Goal: Task Accomplishment & Management: Complete application form

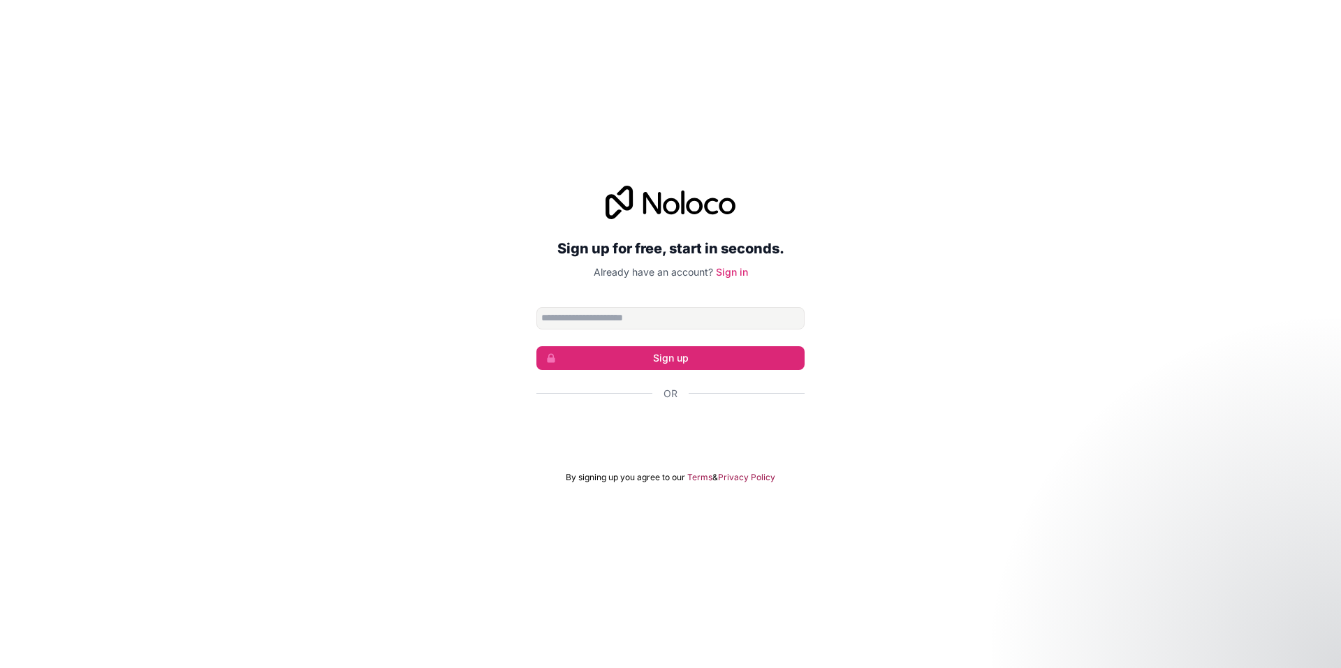
click at [685, 308] on input "Email address" at bounding box center [670, 318] width 268 height 22
type input "**********"
click at [694, 360] on button "Sign up" at bounding box center [670, 358] width 268 height 24
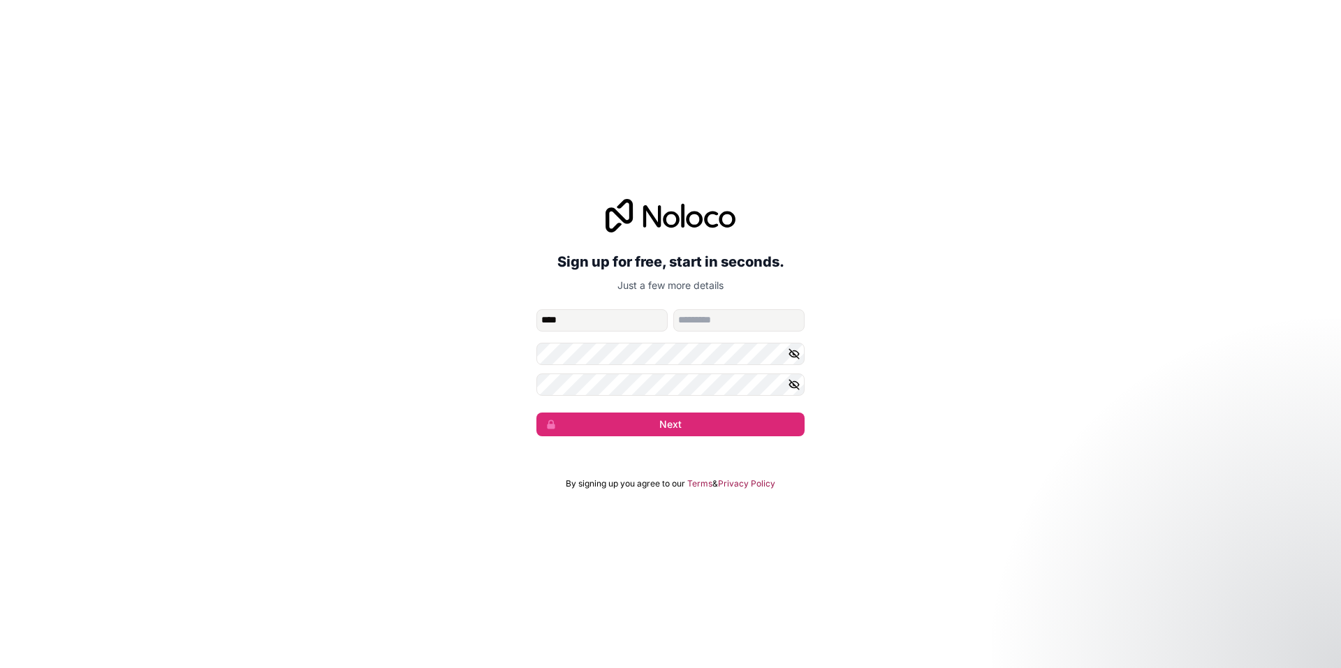
type input "********"
click at [631, 426] on button "Next" at bounding box center [670, 425] width 268 height 24
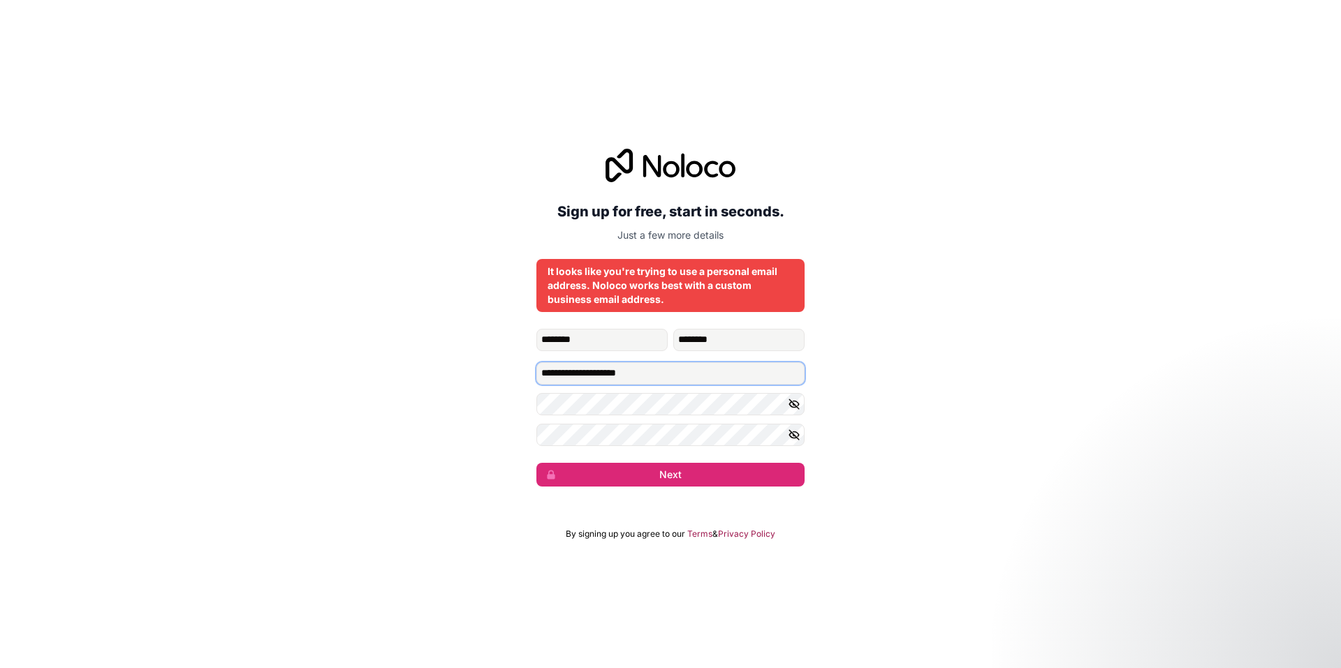
drag, startPoint x: 669, startPoint y: 376, endPoint x: 524, endPoint y: 374, distance: 145.3
click at [524, 374] on div "**********" at bounding box center [670, 317] width 1341 height 377
type input "**********"
click at [670, 478] on button "Next" at bounding box center [670, 475] width 268 height 24
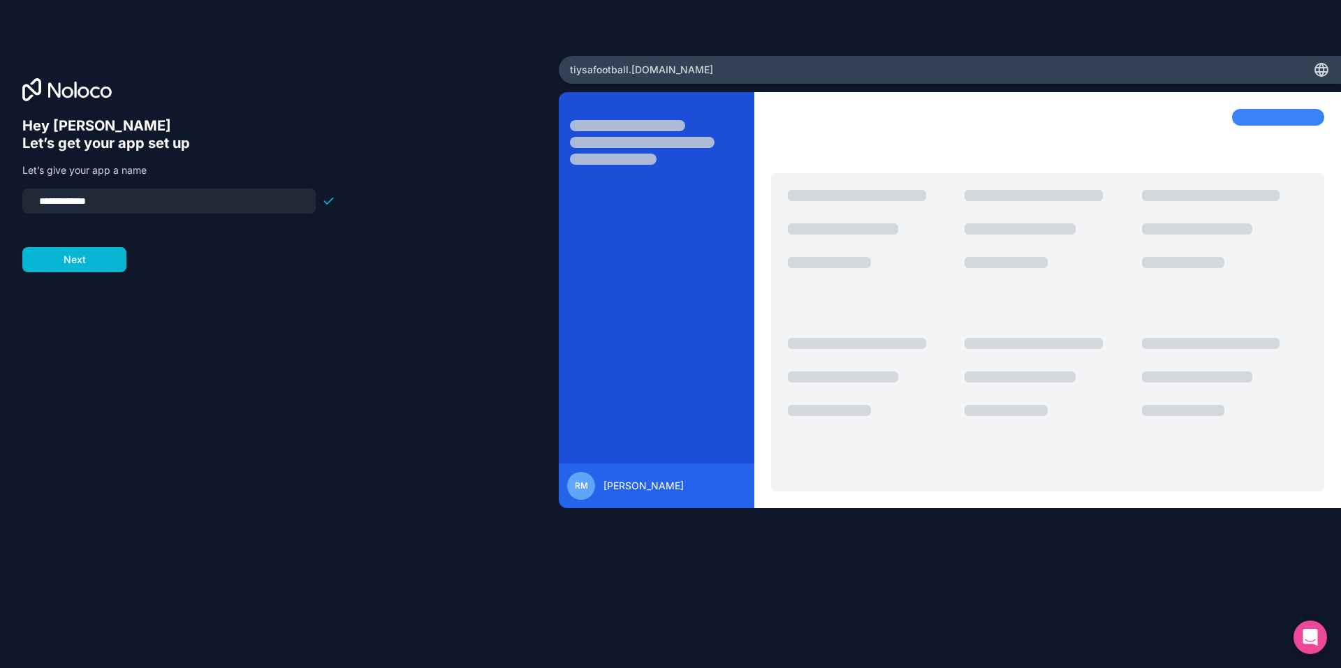
drag, startPoint x: 105, startPoint y: 202, endPoint x: 34, endPoint y: 211, distance: 71.8
click at [34, 211] on div "**********" at bounding box center [168, 201] width 293 height 25
type input "*"
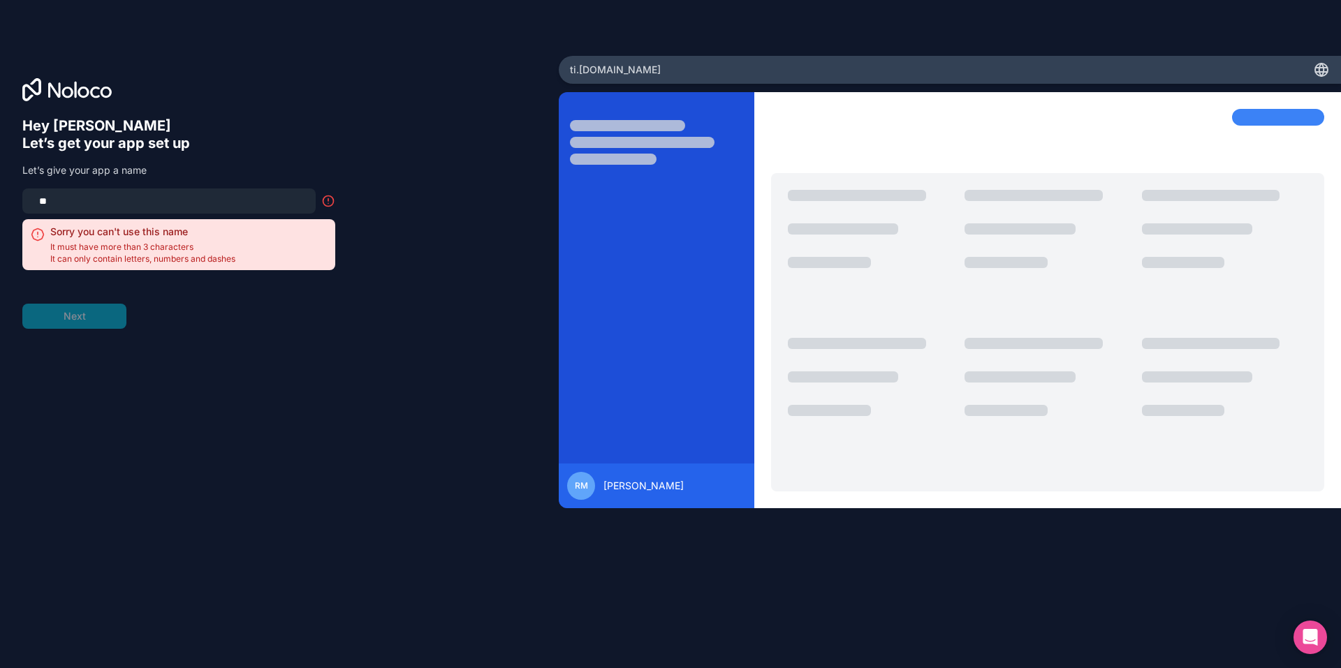
type input "*"
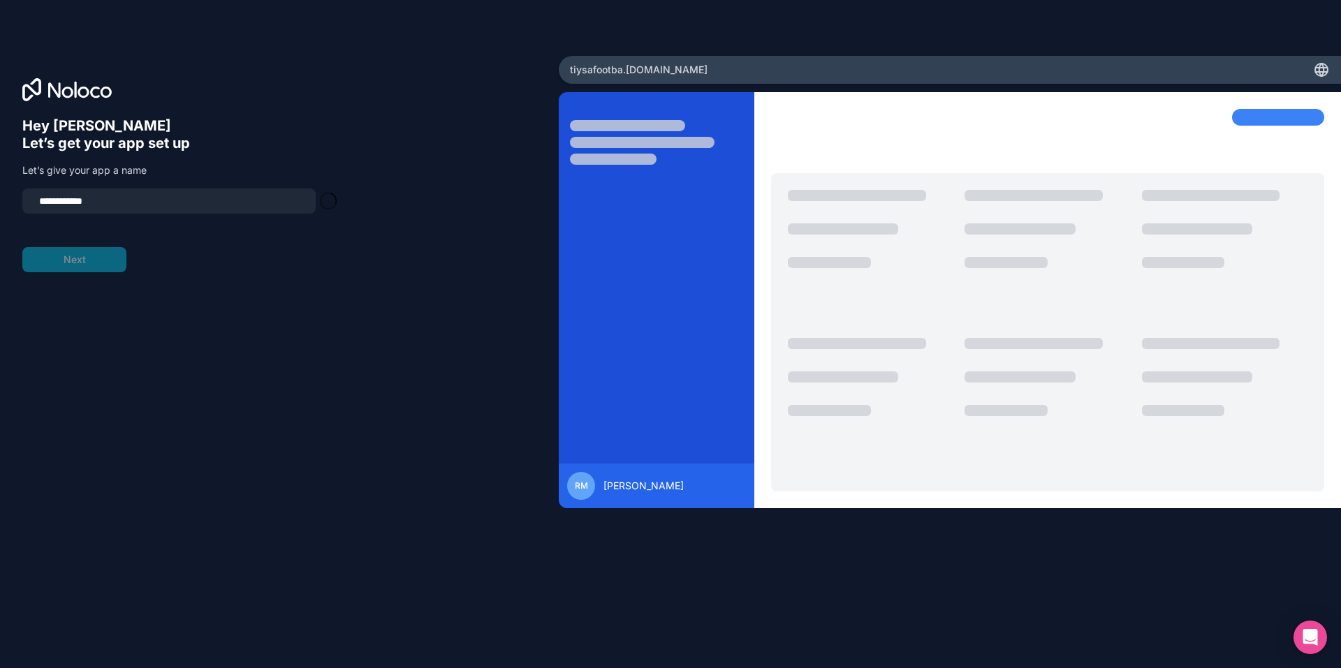
type input "**********"
click at [83, 260] on button "Next" at bounding box center [74, 259] width 104 height 25
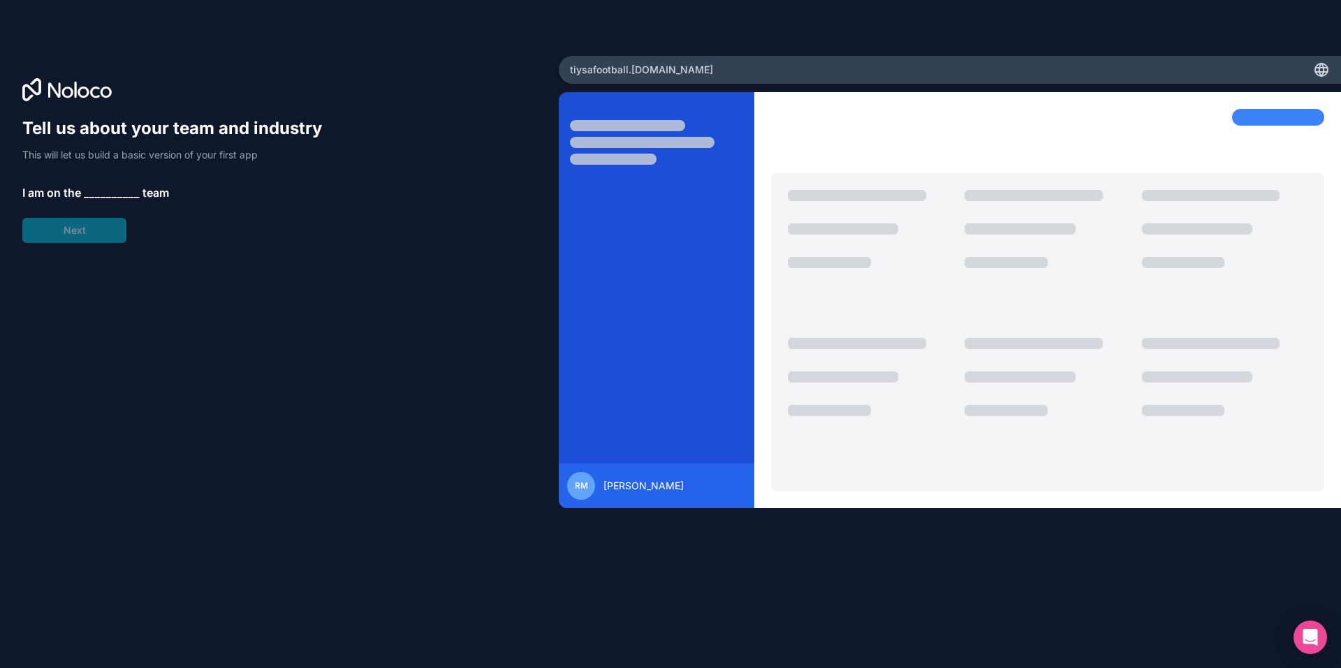
click at [103, 195] on span "__________" at bounding box center [112, 192] width 56 height 17
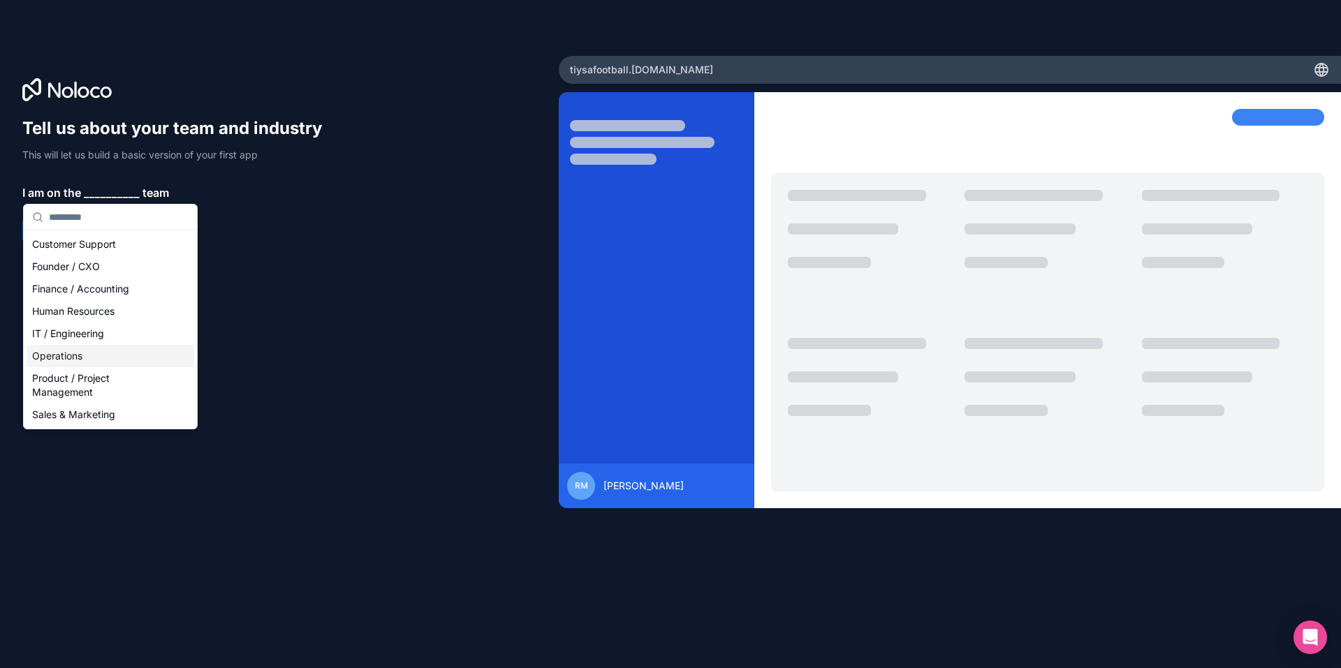
click at [69, 358] on div "Operations" at bounding box center [111, 356] width 168 height 22
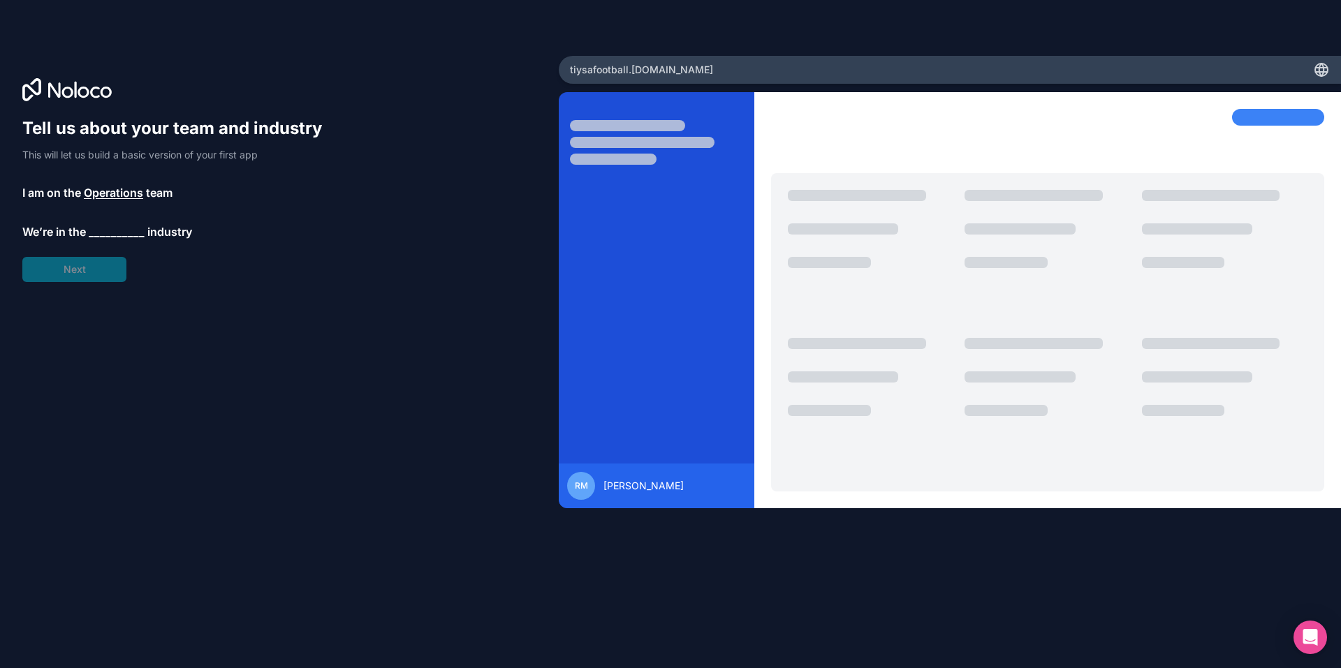
click at [112, 236] on span "__________" at bounding box center [117, 231] width 56 height 17
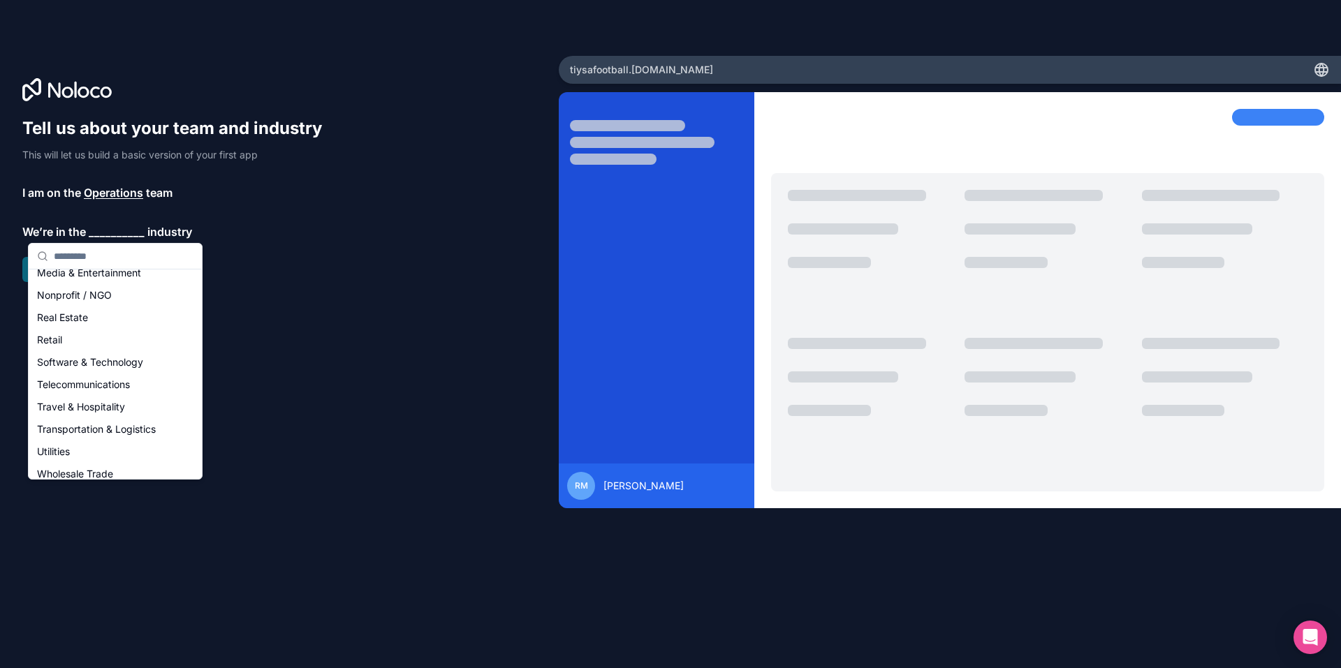
scroll to position [288, 0]
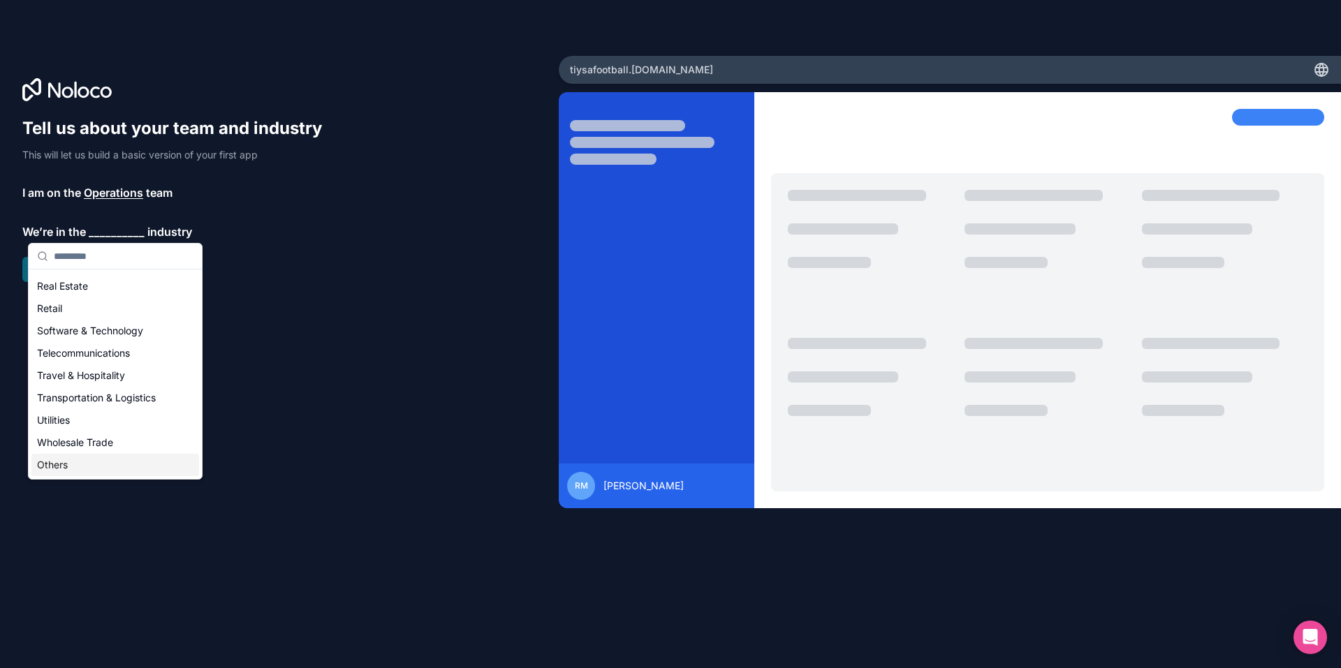
click at [57, 467] on div "Others" at bounding box center [115, 465] width 168 height 22
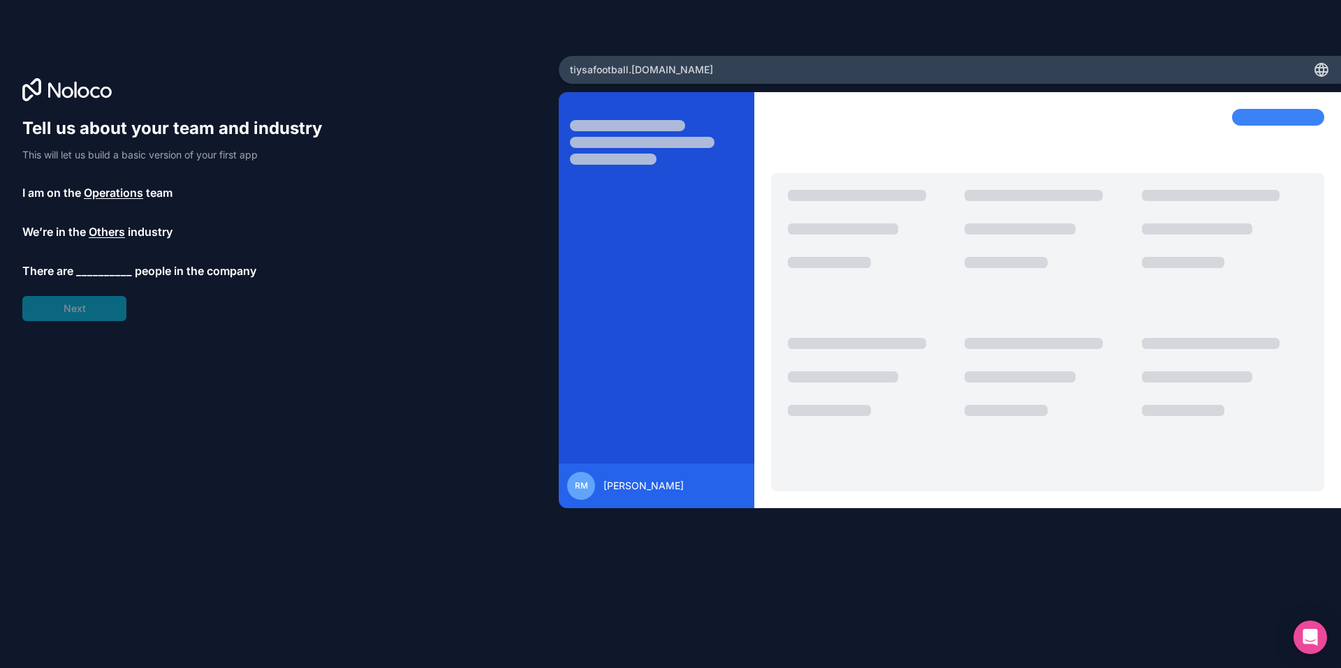
click at [94, 270] on span "__________" at bounding box center [104, 271] width 56 height 17
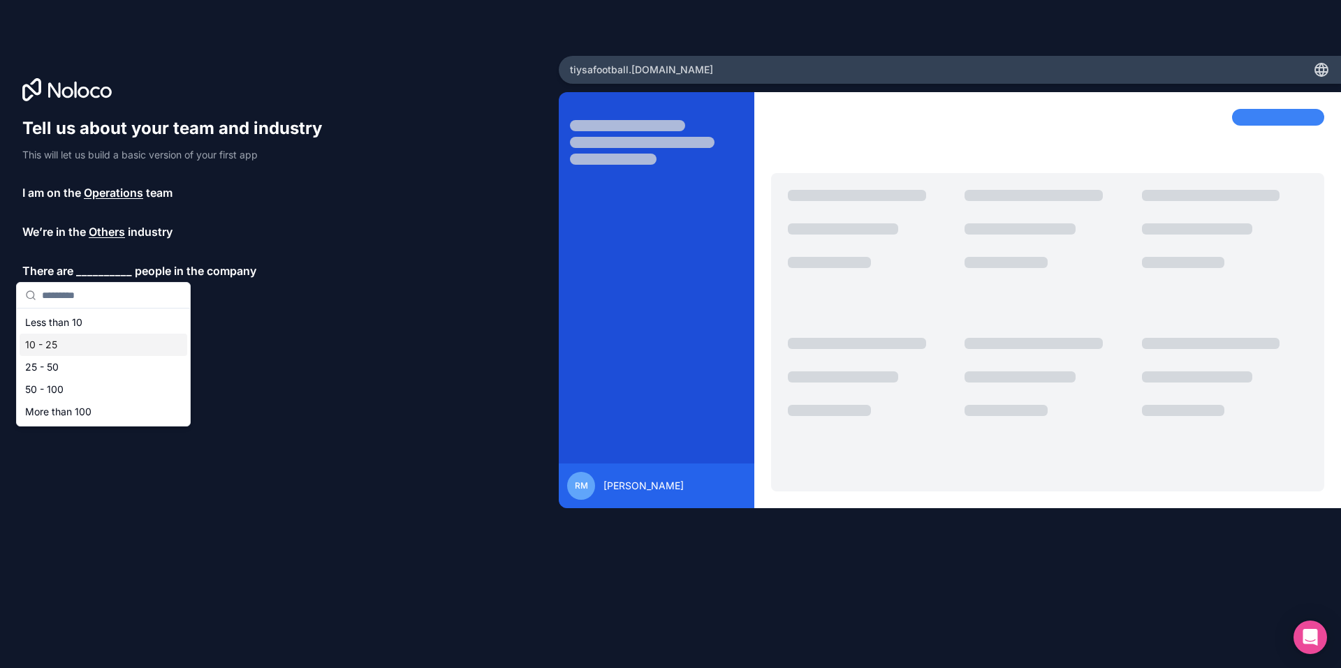
click at [58, 346] on div "10 - 25" at bounding box center [104, 345] width 168 height 22
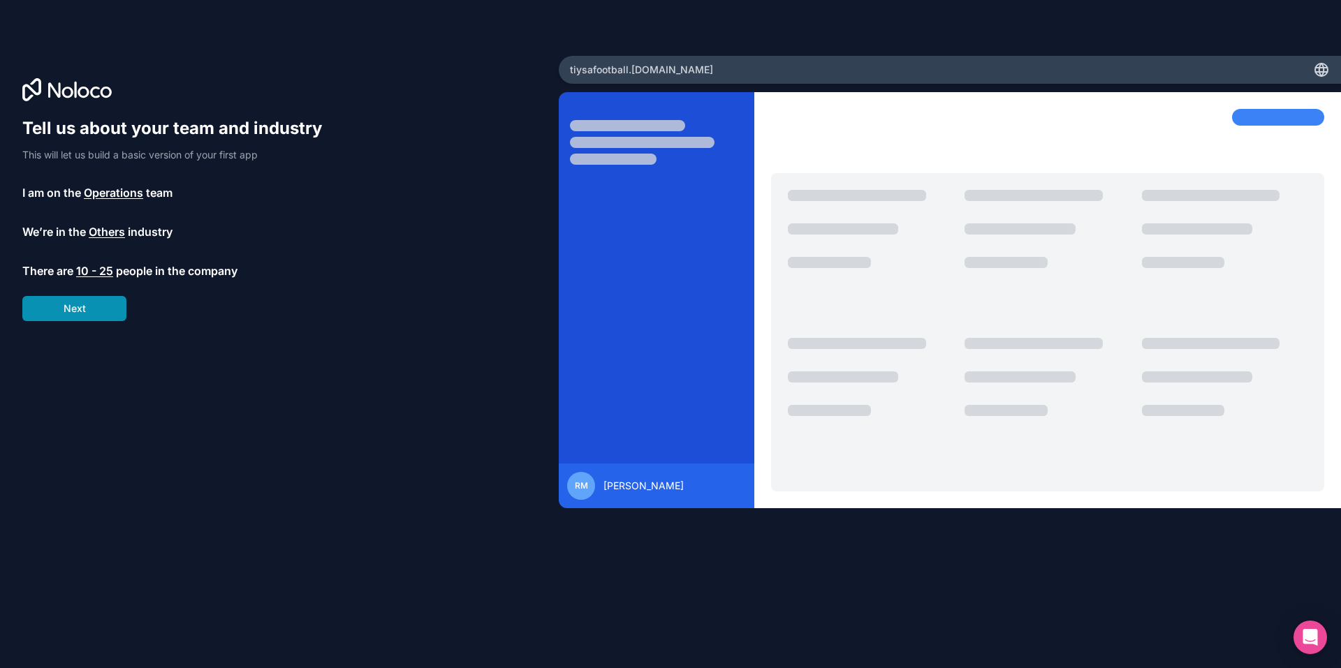
click at [83, 311] on button "Next" at bounding box center [74, 308] width 104 height 25
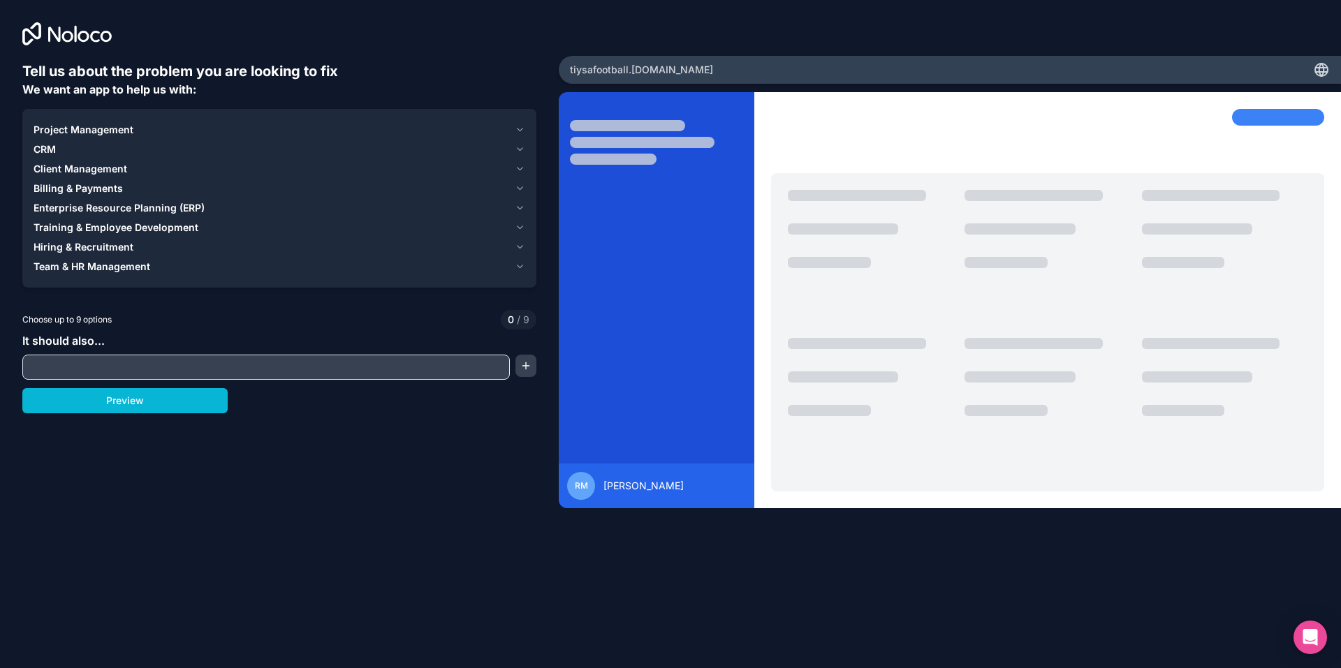
click at [115, 367] on input "text" at bounding box center [266, 368] width 480 height 20
click at [516, 171] on icon "button" at bounding box center [520, 168] width 10 height 11
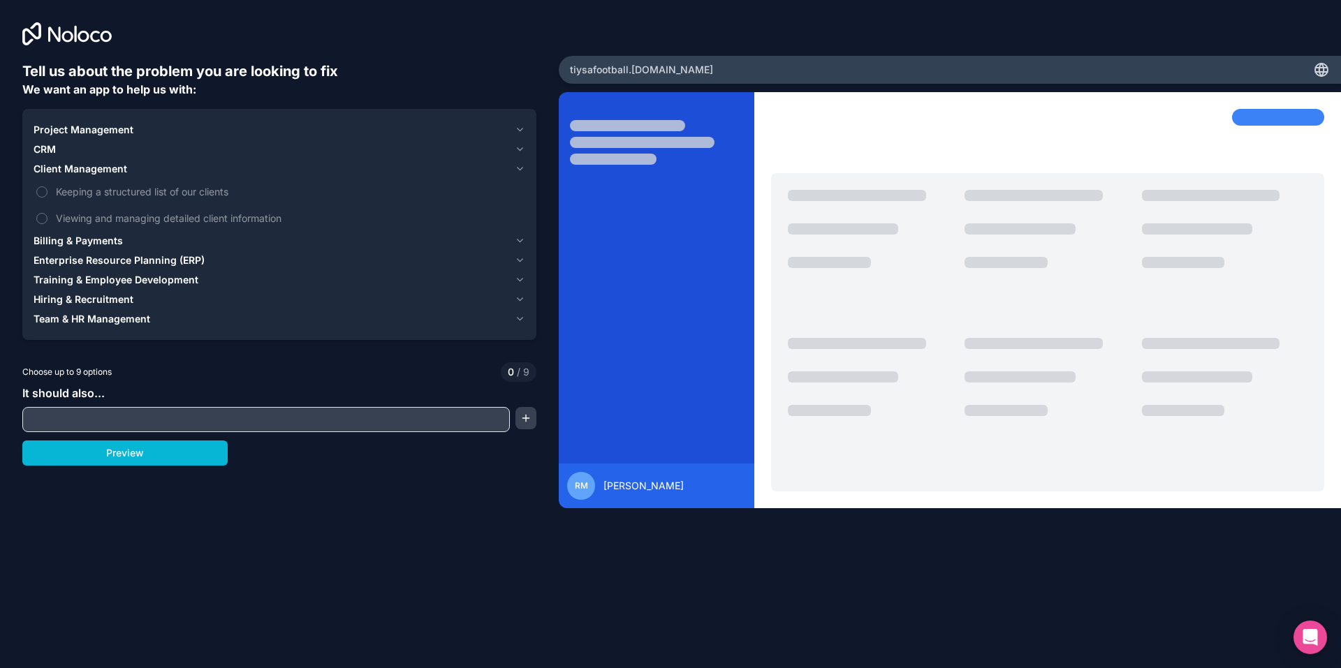
click at [517, 169] on icon "button" at bounding box center [520, 168] width 10 height 11
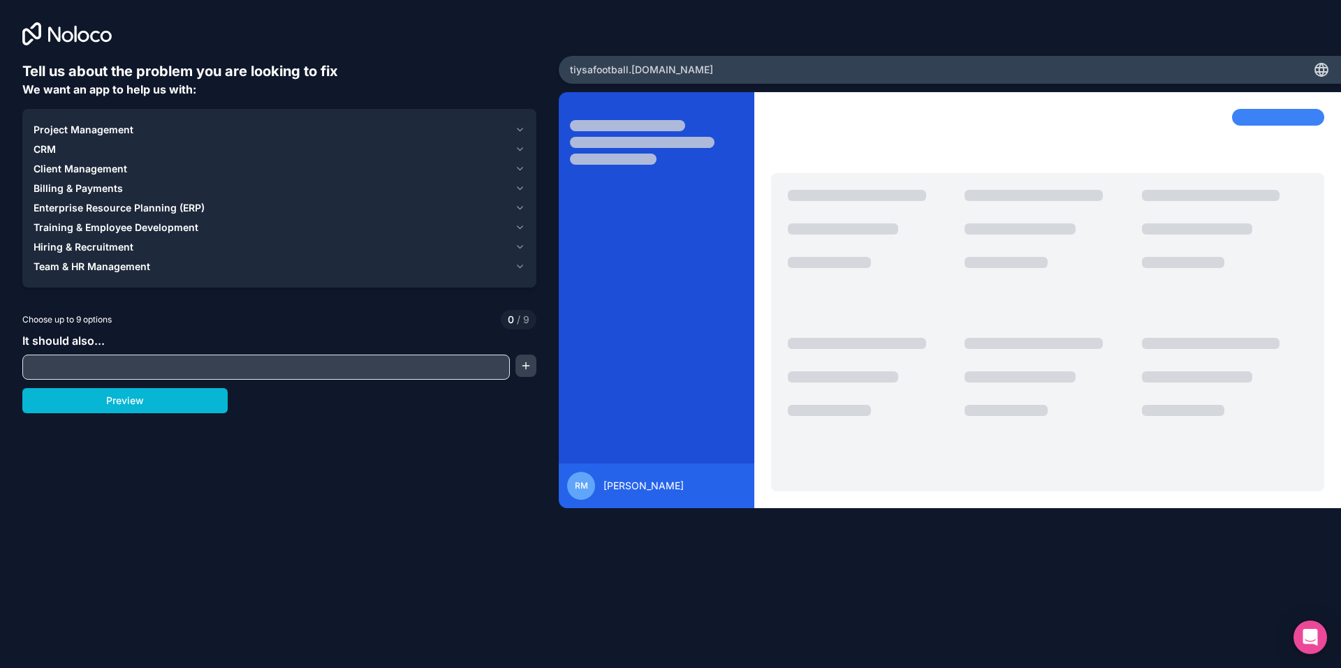
click at [108, 364] on input "text" at bounding box center [266, 368] width 480 height 20
type input "**********"
click at [136, 406] on button "Preview" at bounding box center [124, 400] width 205 height 25
click at [519, 127] on icon "button" at bounding box center [520, 129] width 10 height 11
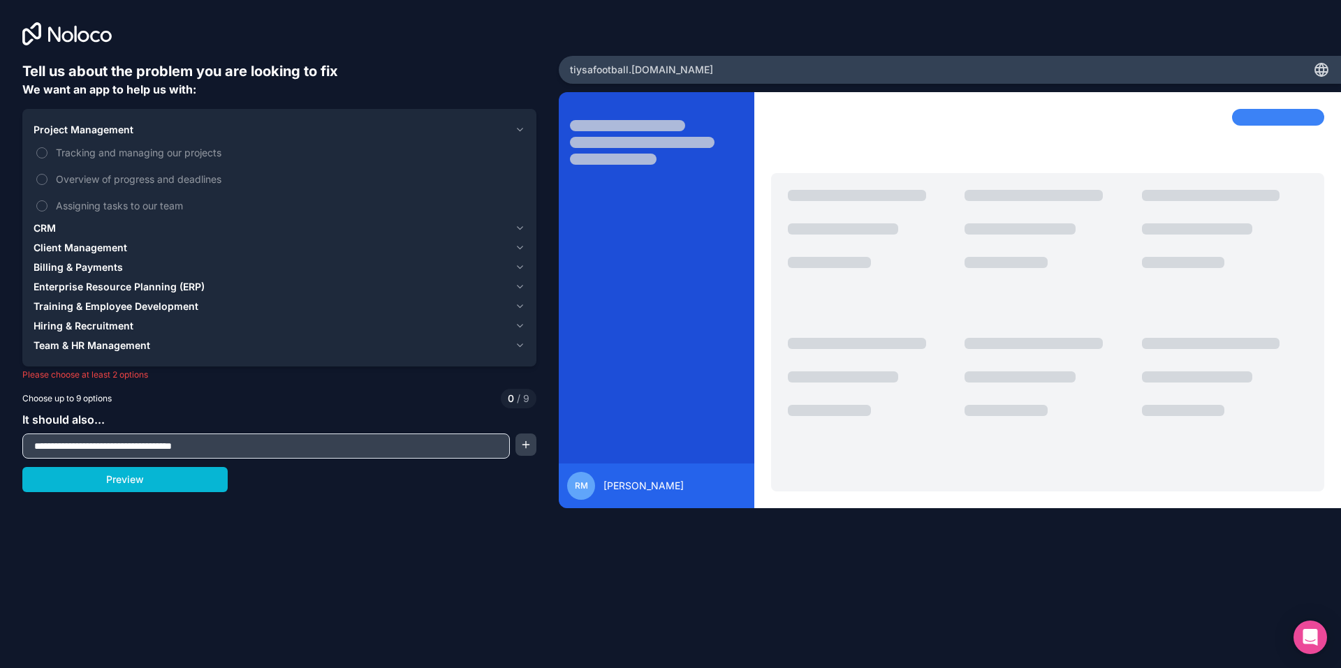
click at [519, 127] on icon "button" at bounding box center [520, 129] width 10 height 11
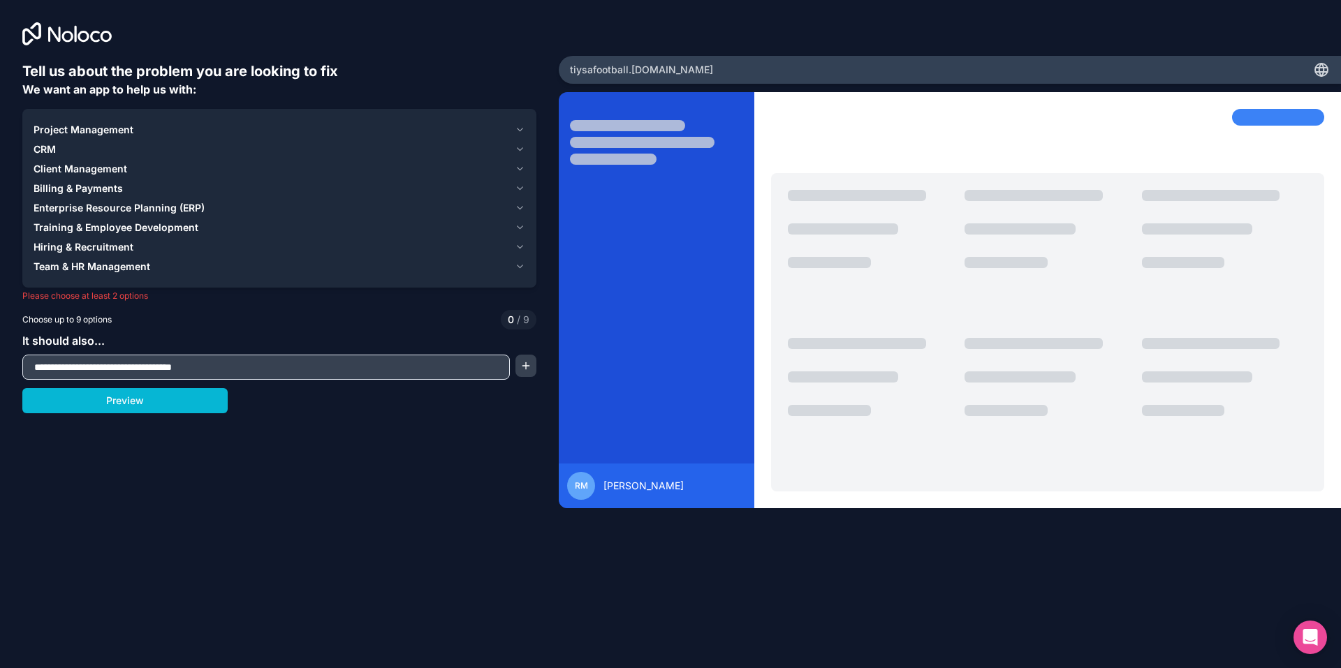
click at [520, 149] on icon "button" at bounding box center [520, 149] width 10 height 11
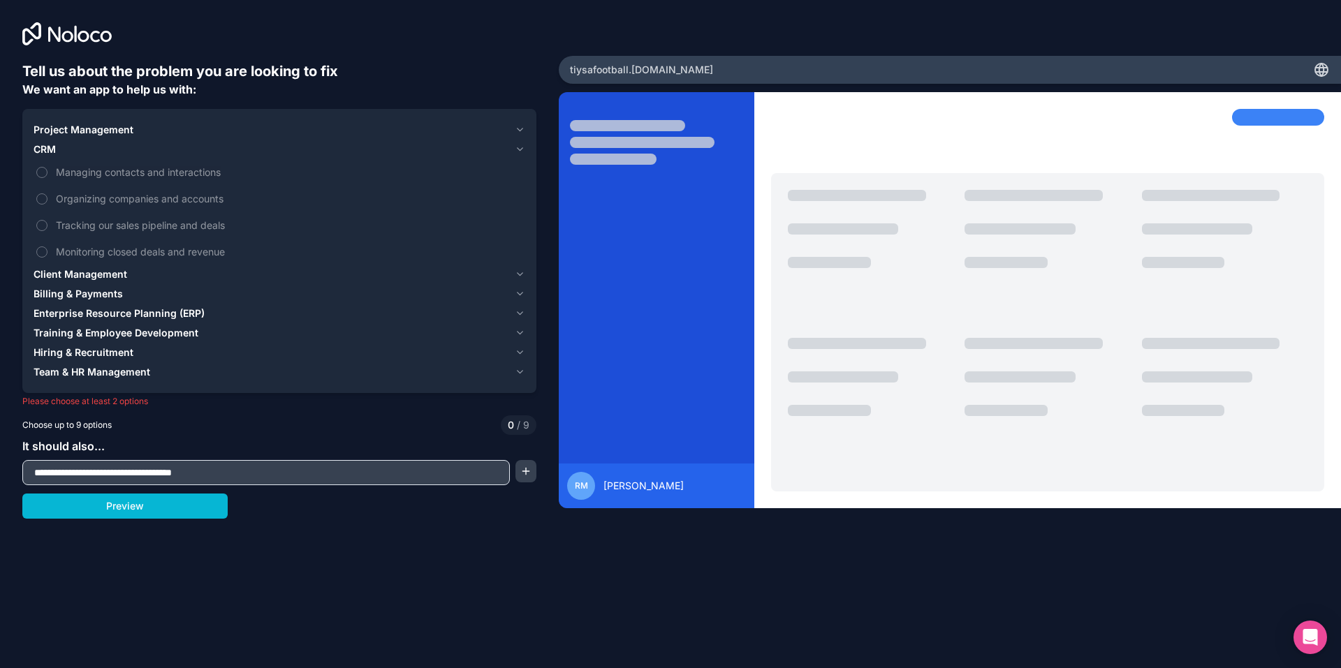
click at [520, 149] on icon "button" at bounding box center [520, 149] width 10 height 11
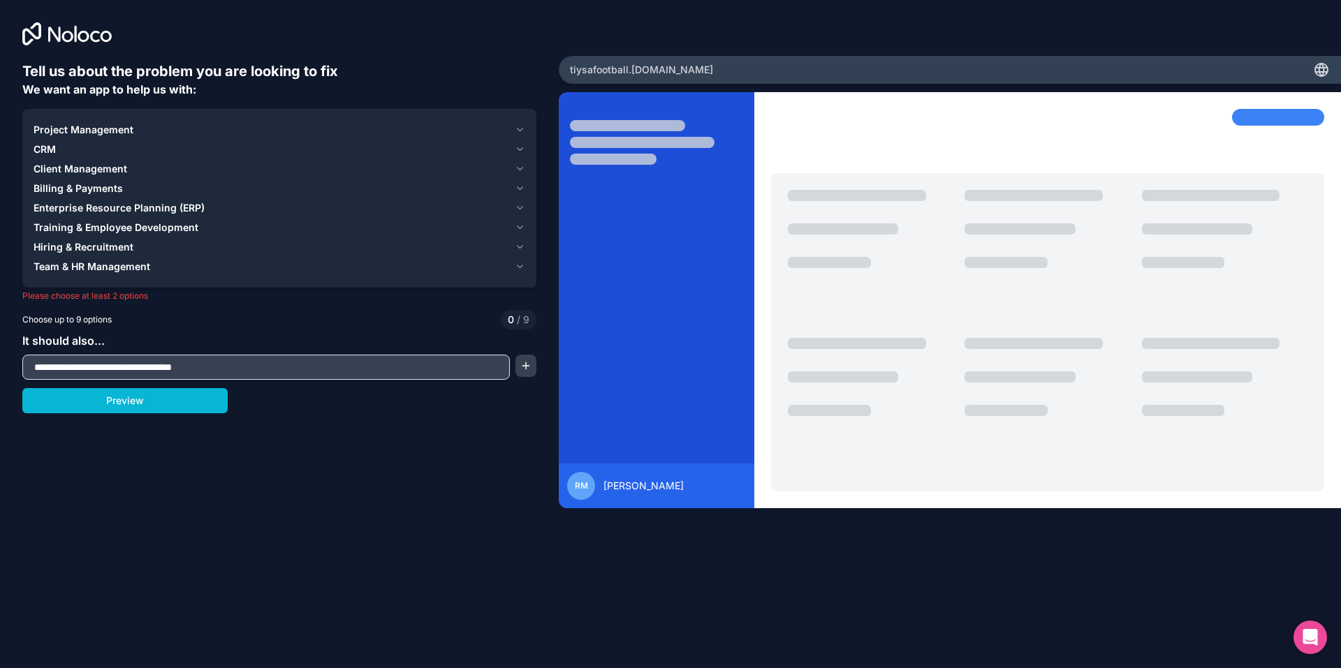
click at [519, 265] on icon "button" at bounding box center [520, 266] width 10 height 11
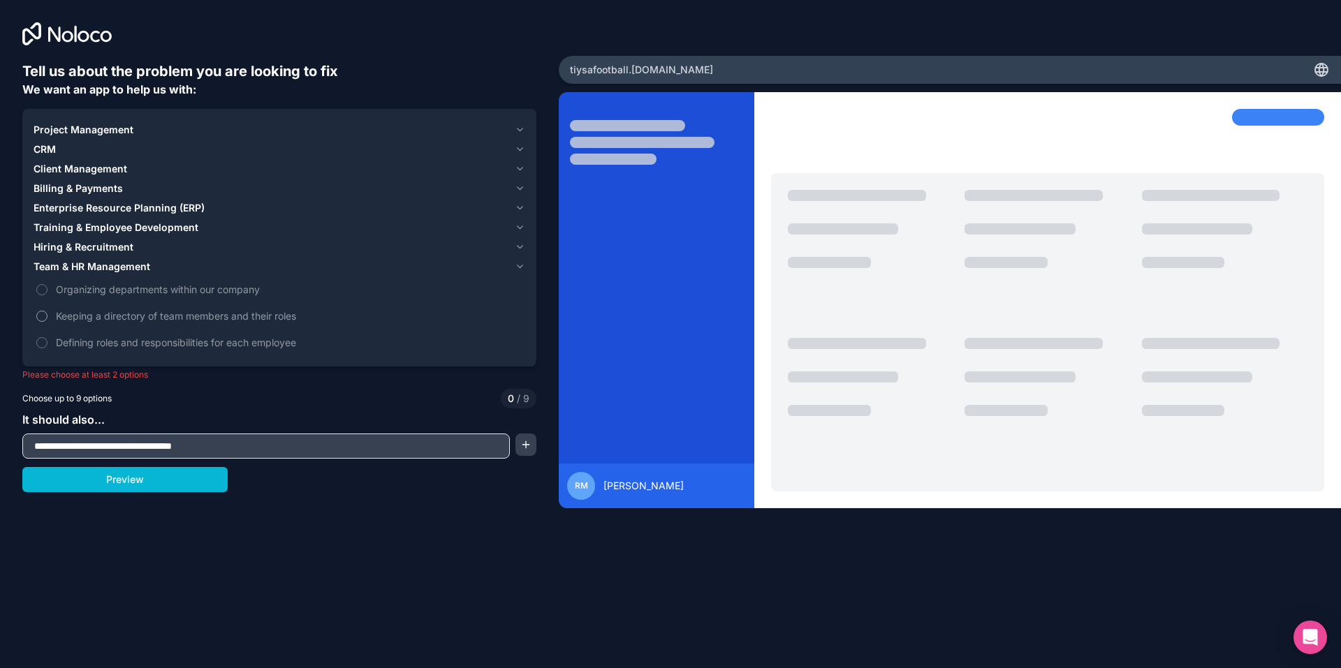
drag, startPoint x: 43, startPoint y: 316, endPoint x: 43, endPoint y: 328, distance: 11.9
click at [43, 316] on button "Keeping a directory of team members and their roles" at bounding box center [41, 316] width 11 height 11
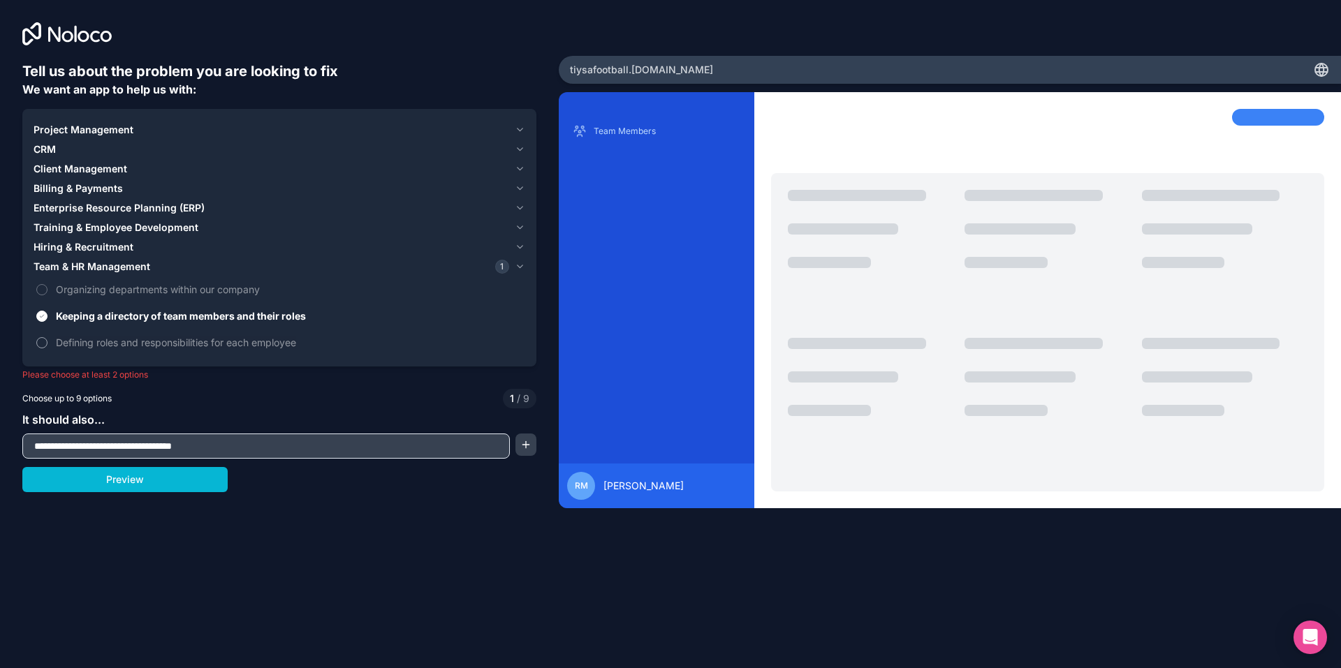
click at [45, 342] on button "Defining roles and responsibilities for each employee" at bounding box center [41, 342] width 11 height 11
drag, startPoint x: 138, startPoint y: 484, endPoint x: 221, endPoint y: 483, distance: 82.4
click at [138, 483] on button "Preview" at bounding box center [124, 479] width 205 height 25
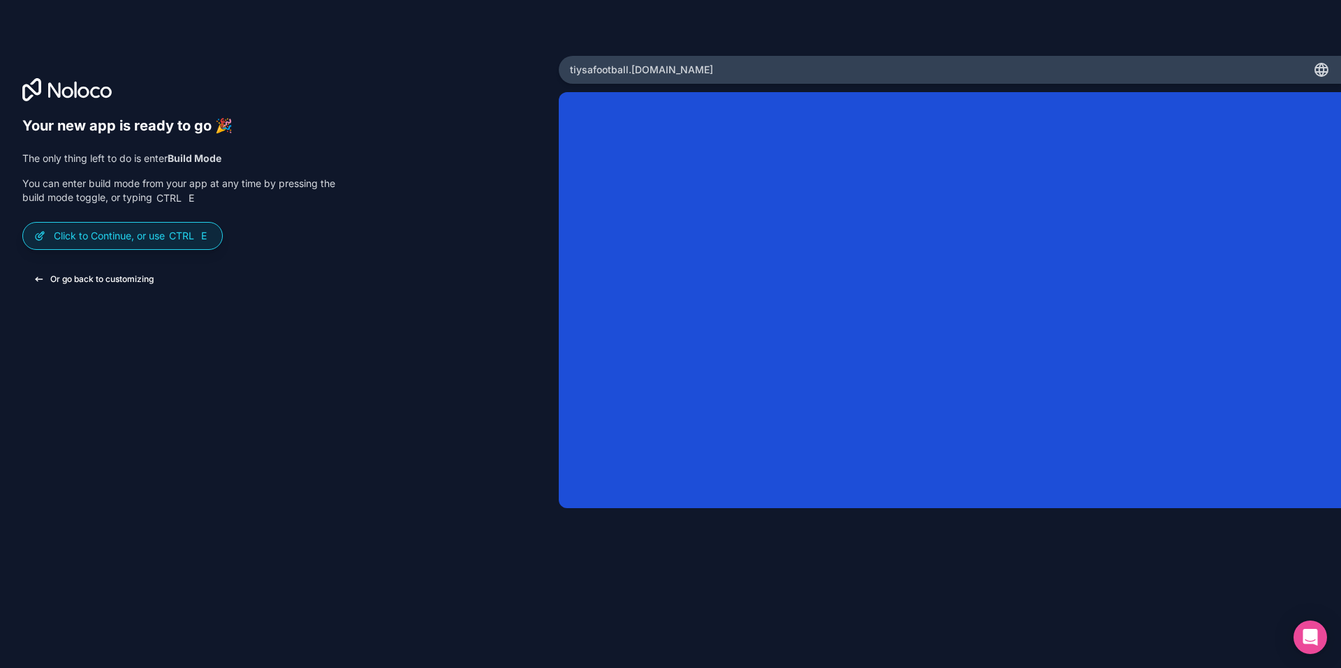
click at [110, 279] on button "Or go back to customizing" at bounding box center [93, 279] width 142 height 25
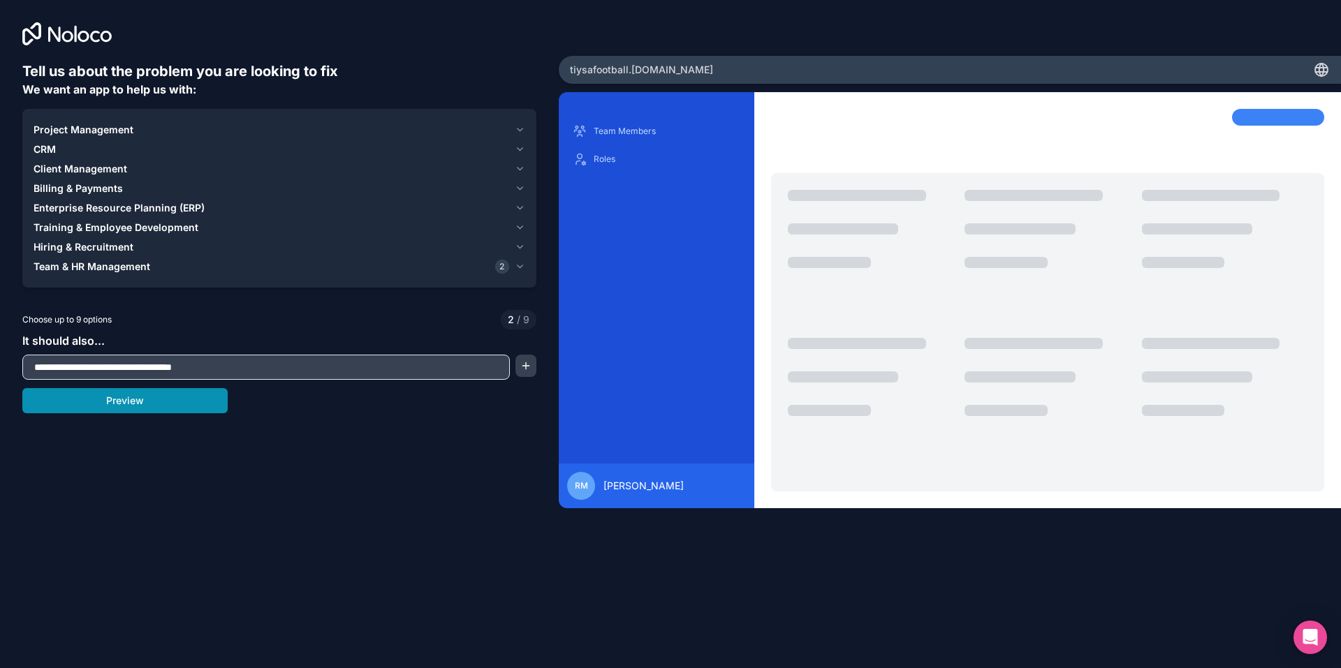
click at [170, 399] on button "Preview" at bounding box center [124, 400] width 205 height 25
